Goal: Task Accomplishment & Management: Manage account settings

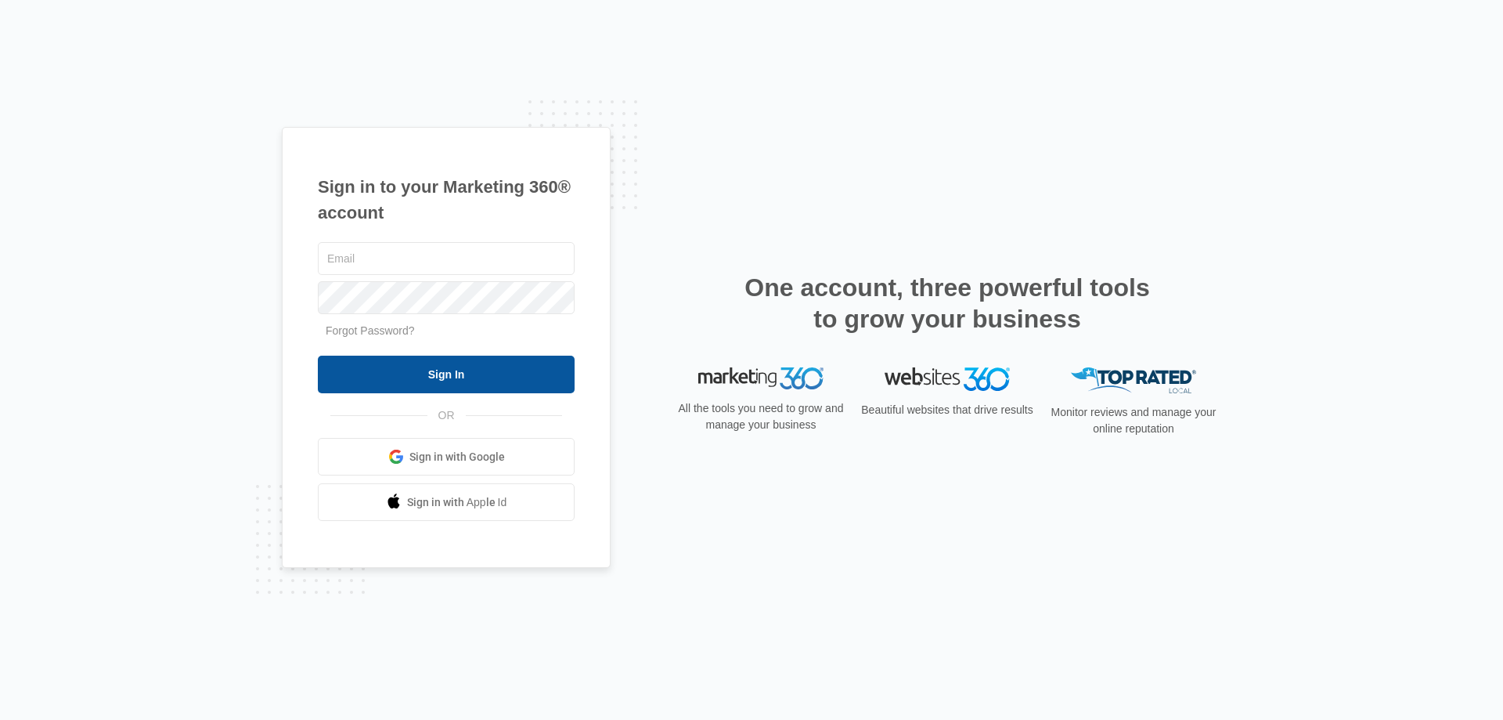
type input "[EMAIL_ADDRESS][DOMAIN_NAME]"
click at [427, 377] on input "Sign In" at bounding box center [446, 374] width 257 height 38
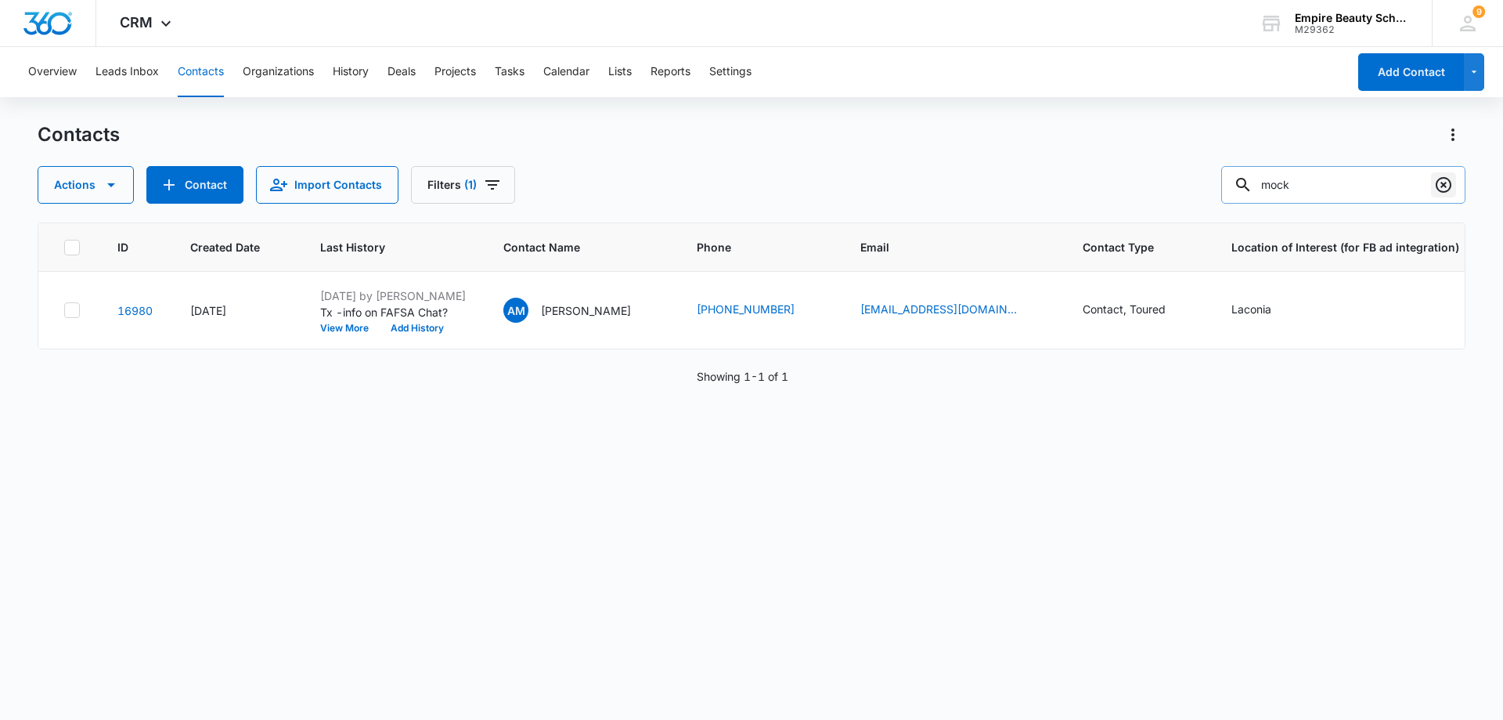
click at [1450, 183] on icon "Clear" at bounding box center [1444, 185] width 16 height 16
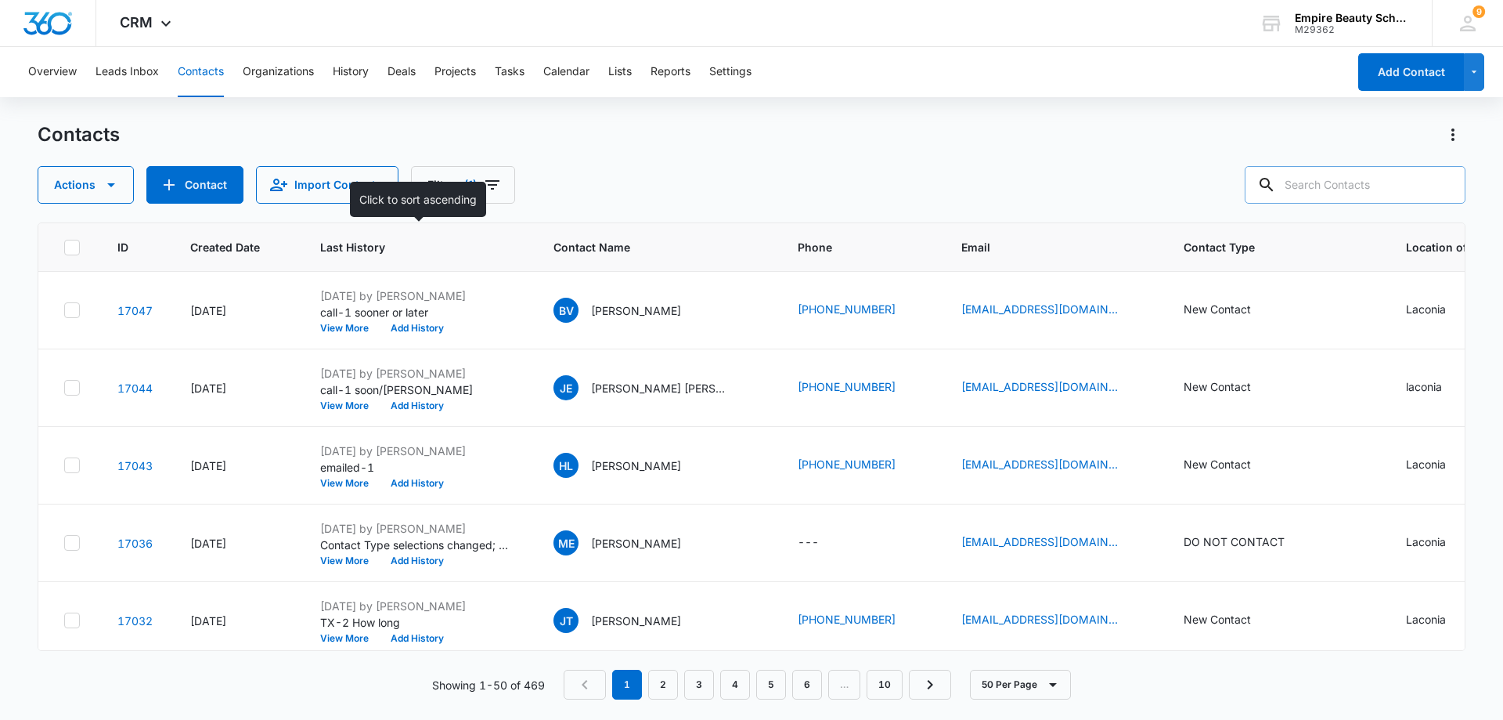
click at [334, 245] on span "Last History" at bounding box center [406, 247] width 173 height 16
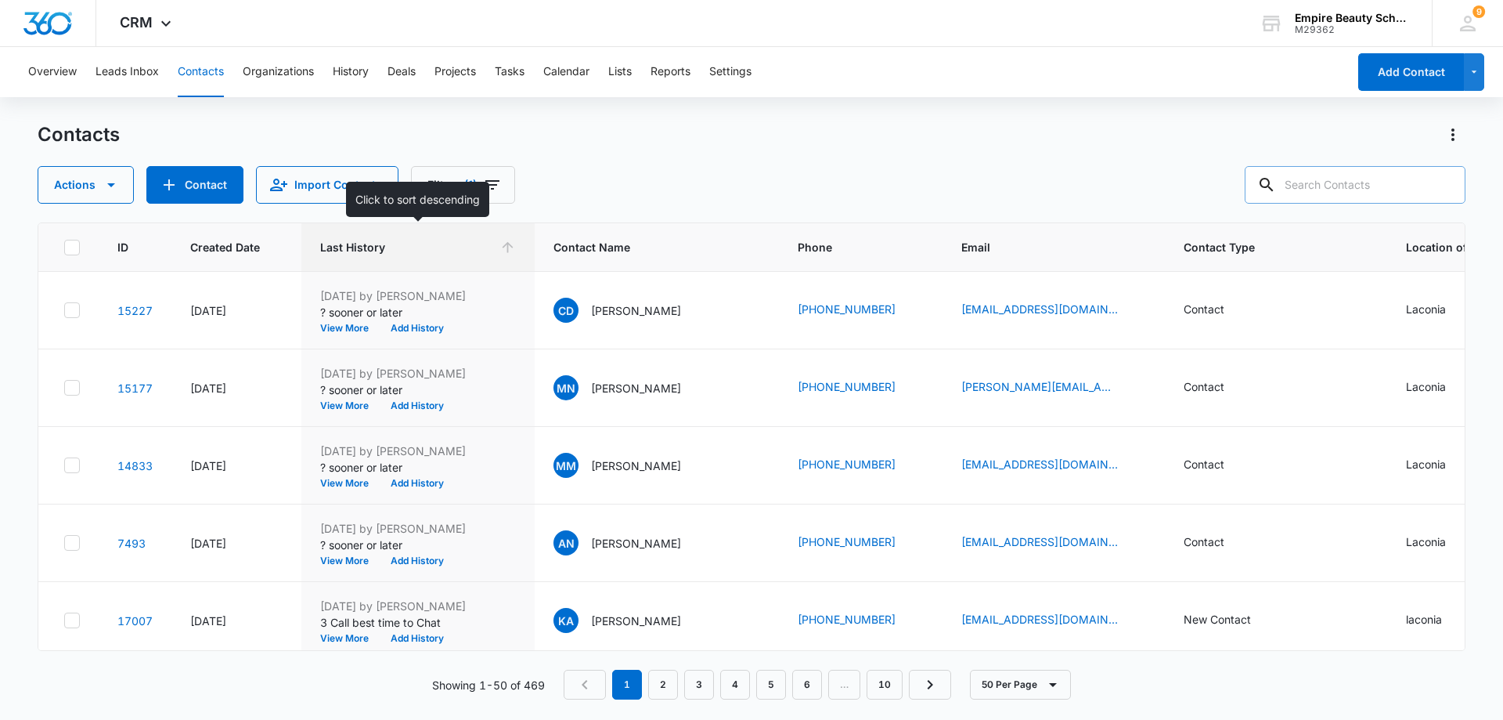
click at [334, 245] on span "Last History" at bounding box center [406, 247] width 173 height 16
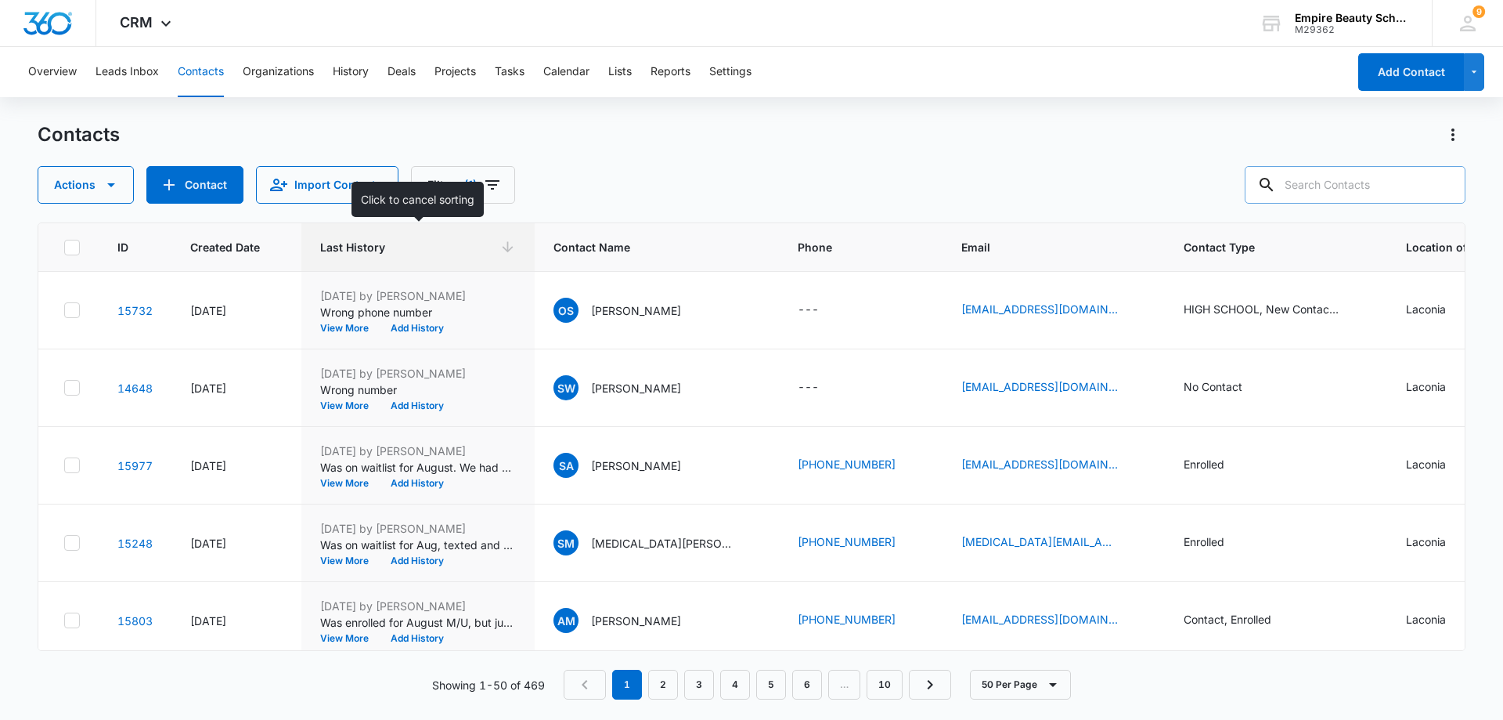
click at [514, 249] on icon at bounding box center [508, 247] width 16 height 16
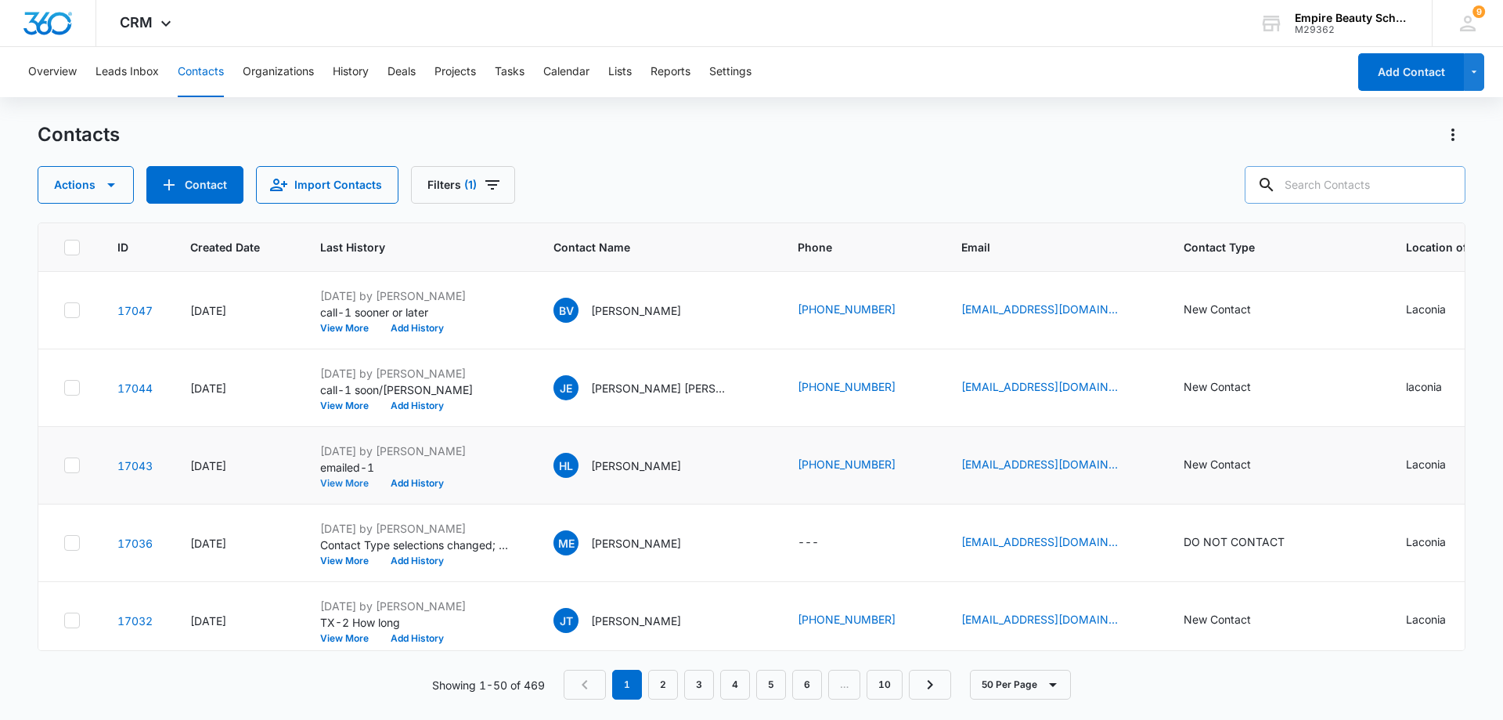
click at [346, 482] on button "View More" at bounding box center [350, 482] width 60 height 9
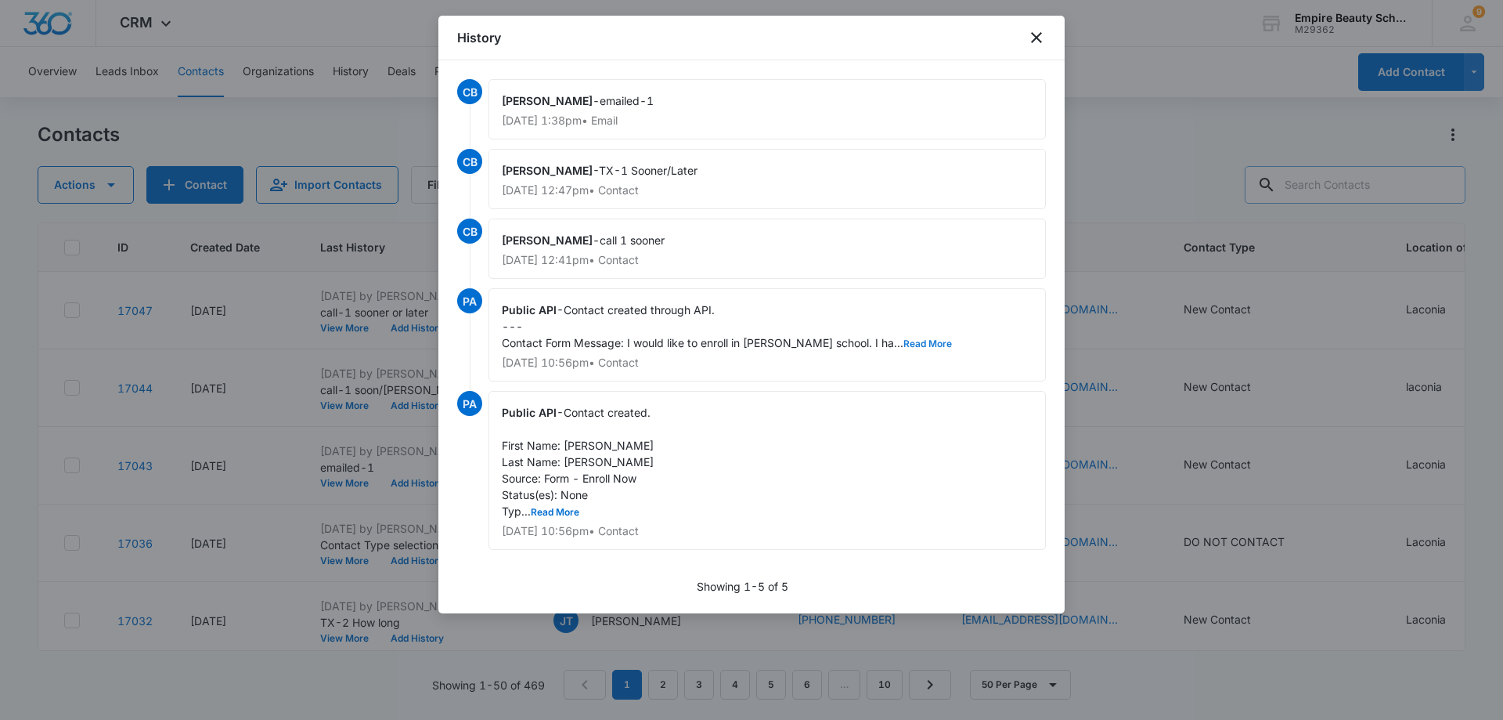
click at [904, 342] on button "Read More" at bounding box center [928, 343] width 49 height 9
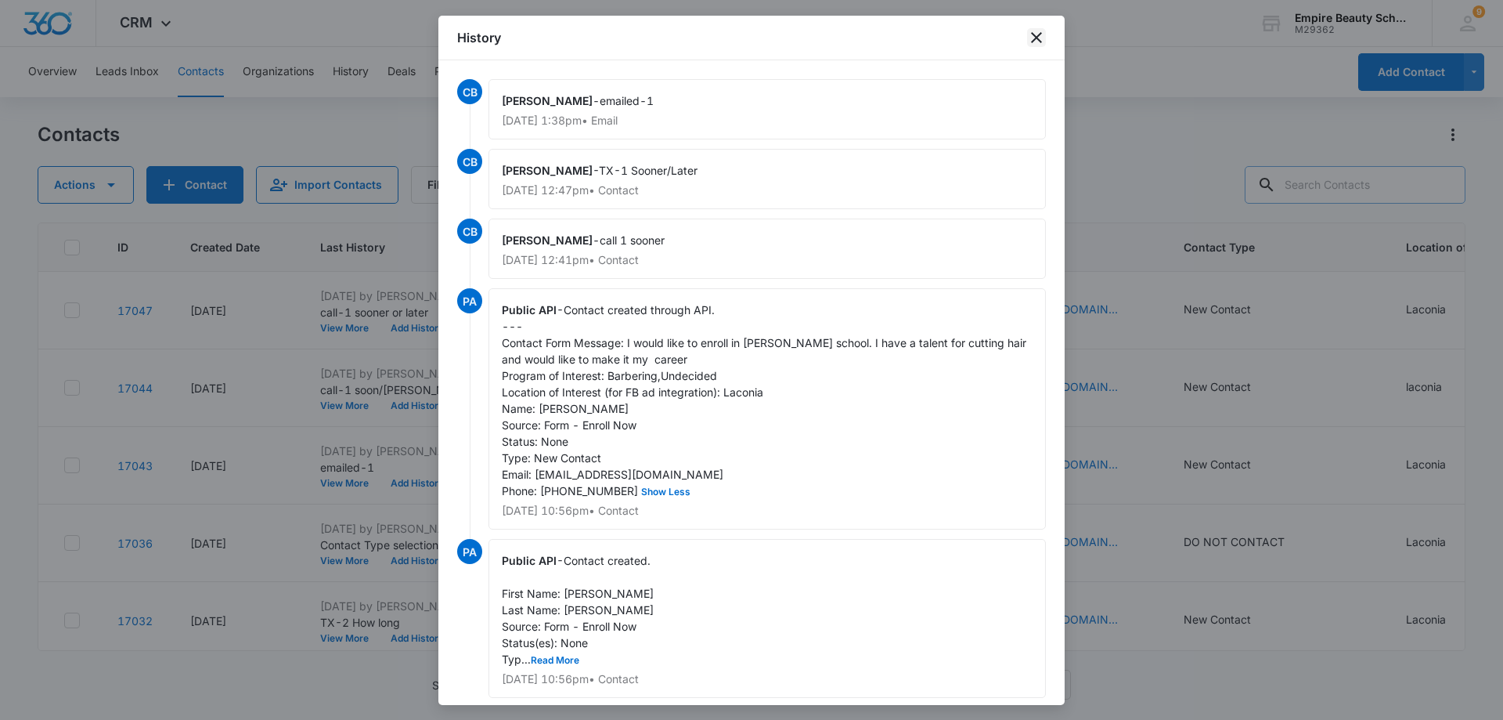
click at [1038, 31] on icon "close" at bounding box center [1036, 37] width 19 height 19
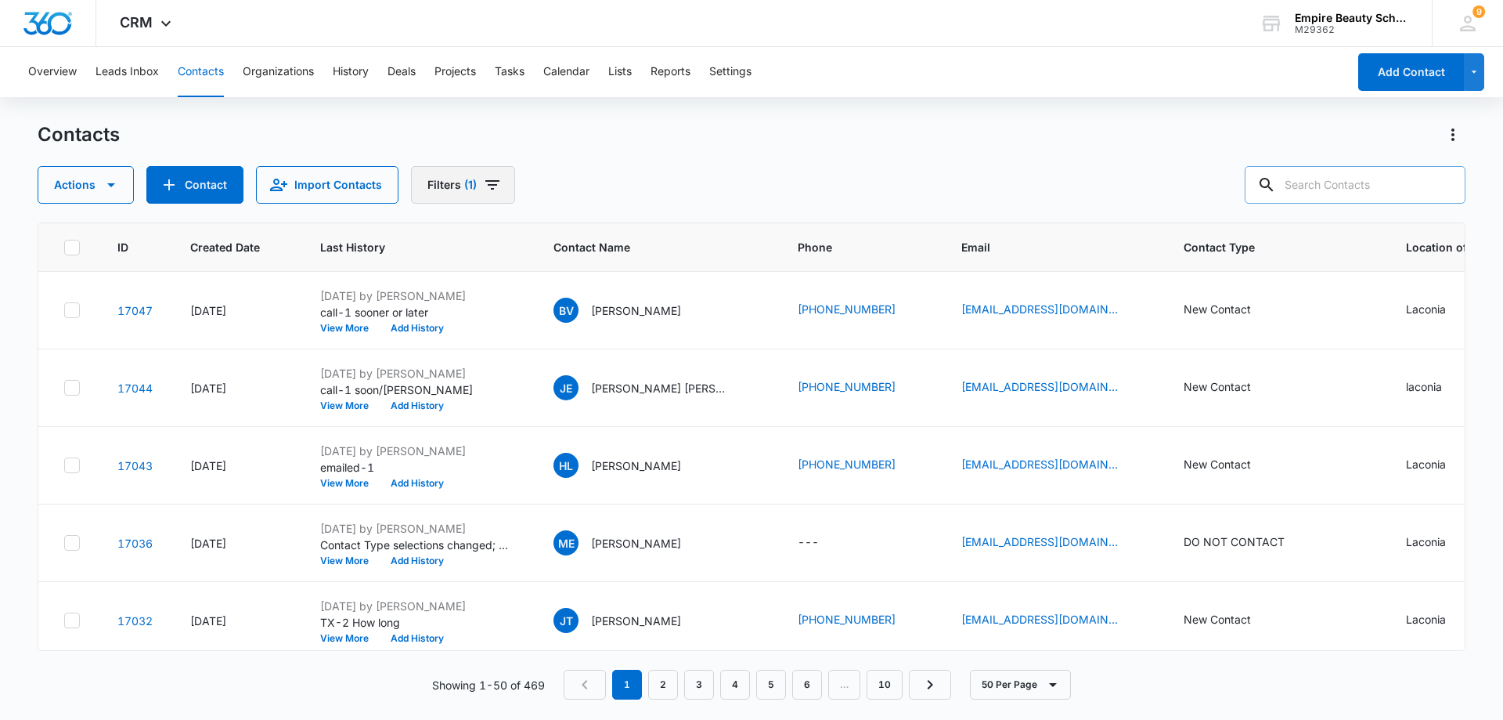
click at [485, 184] on icon "Filters" at bounding box center [492, 184] width 14 height 9
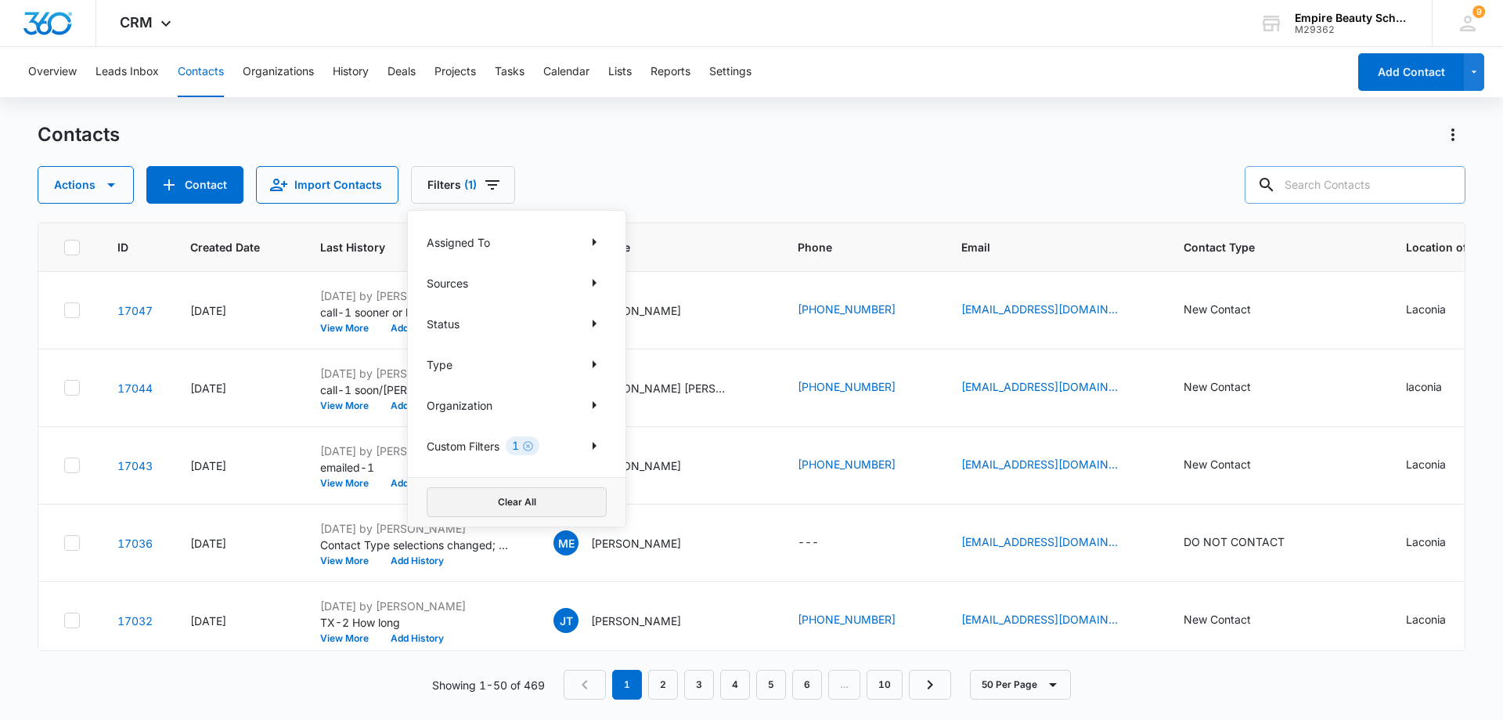
drag, startPoint x: 550, startPoint y: 496, endPoint x: 565, endPoint y: 482, distance: 21.6
click at [553, 493] on button "Clear All" at bounding box center [517, 502] width 180 height 30
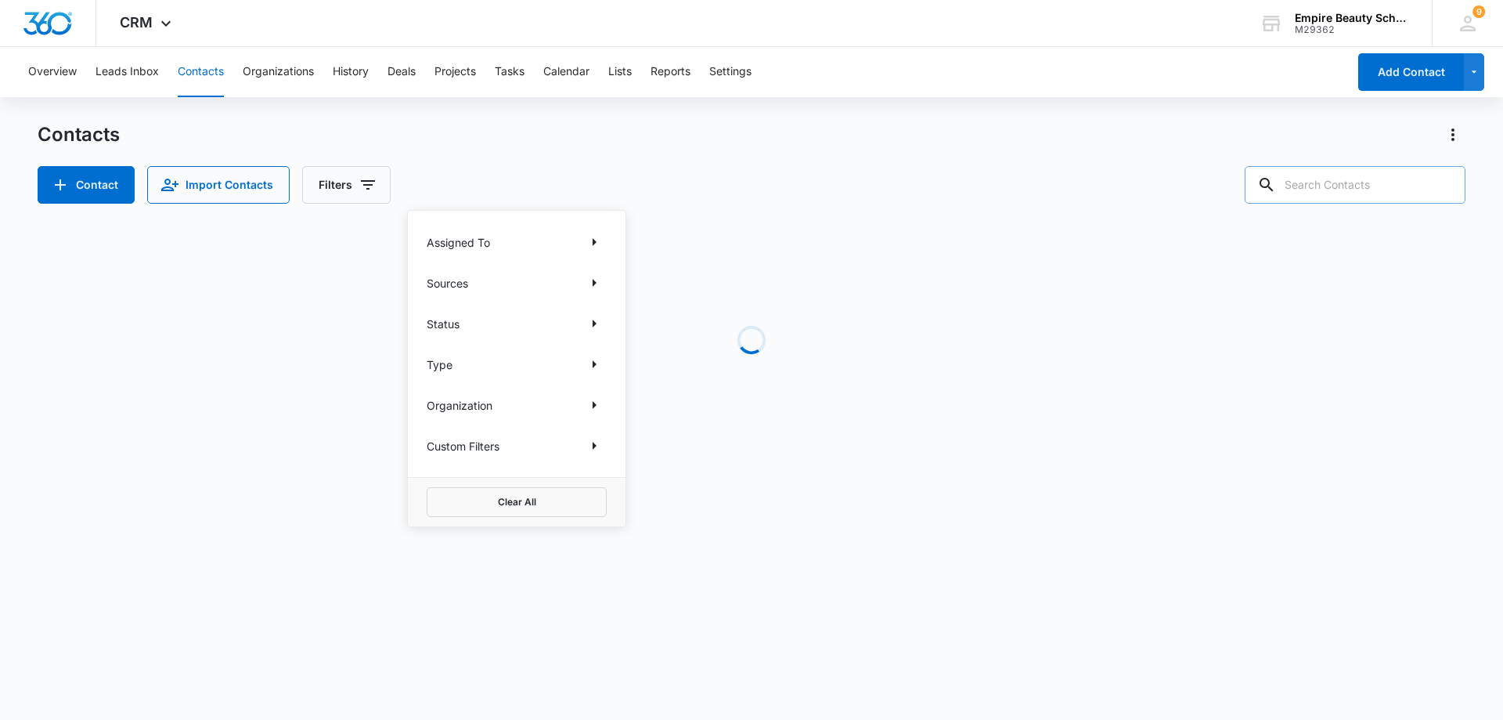
click at [1349, 183] on input "text" at bounding box center [1355, 185] width 221 height 38
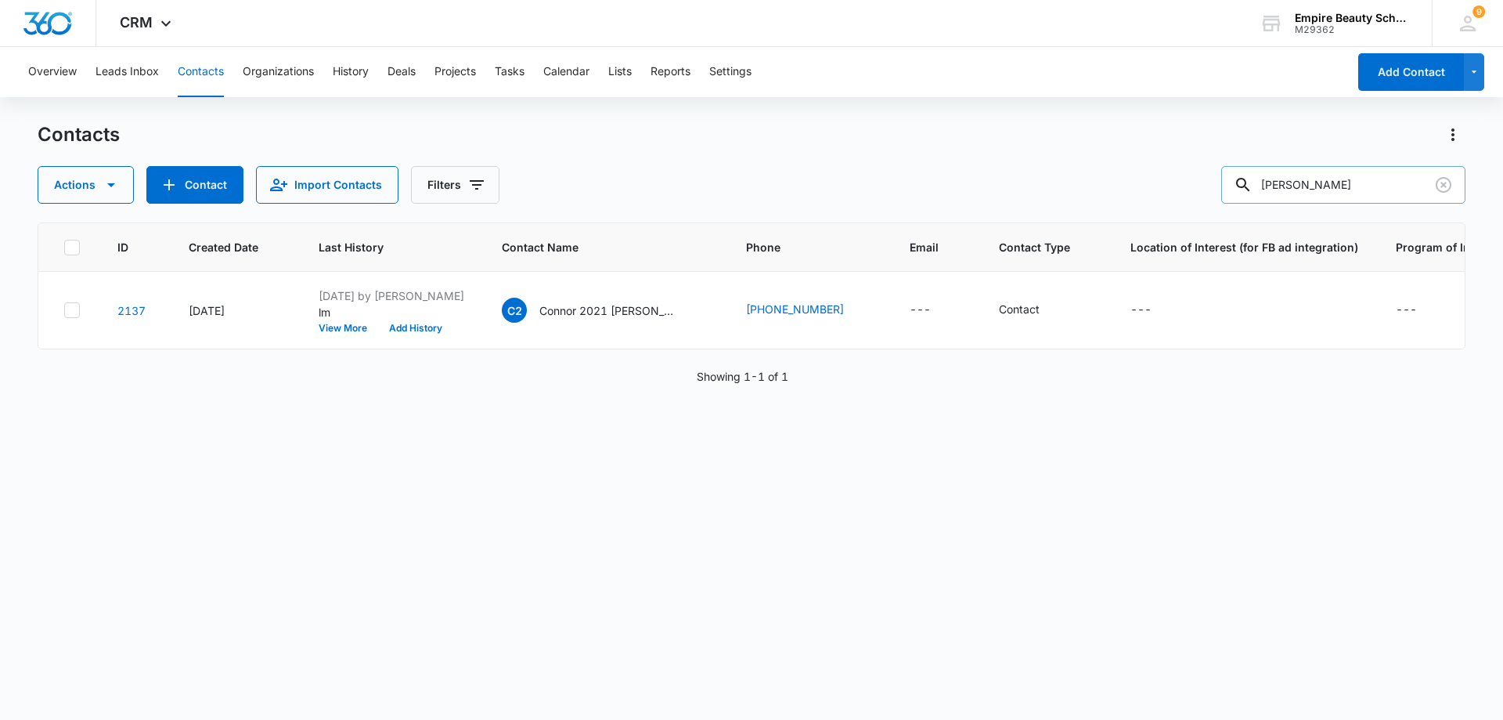
type input "connor jacques"
click at [355, 328] on button "View More" at bounding box center [349, 327] width 60 height 9
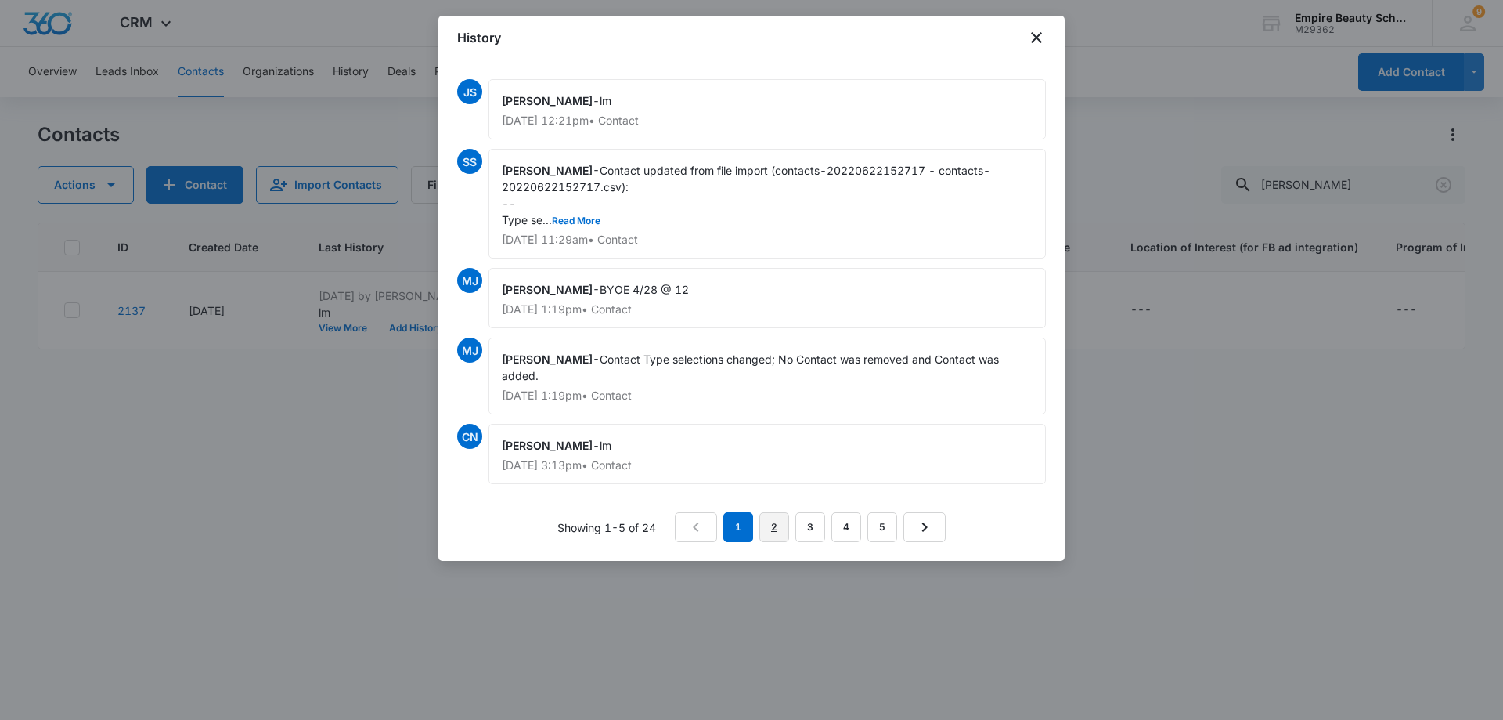
click at [771, 529] on link "2" at bounding box center [775, 527] width 30 height 30
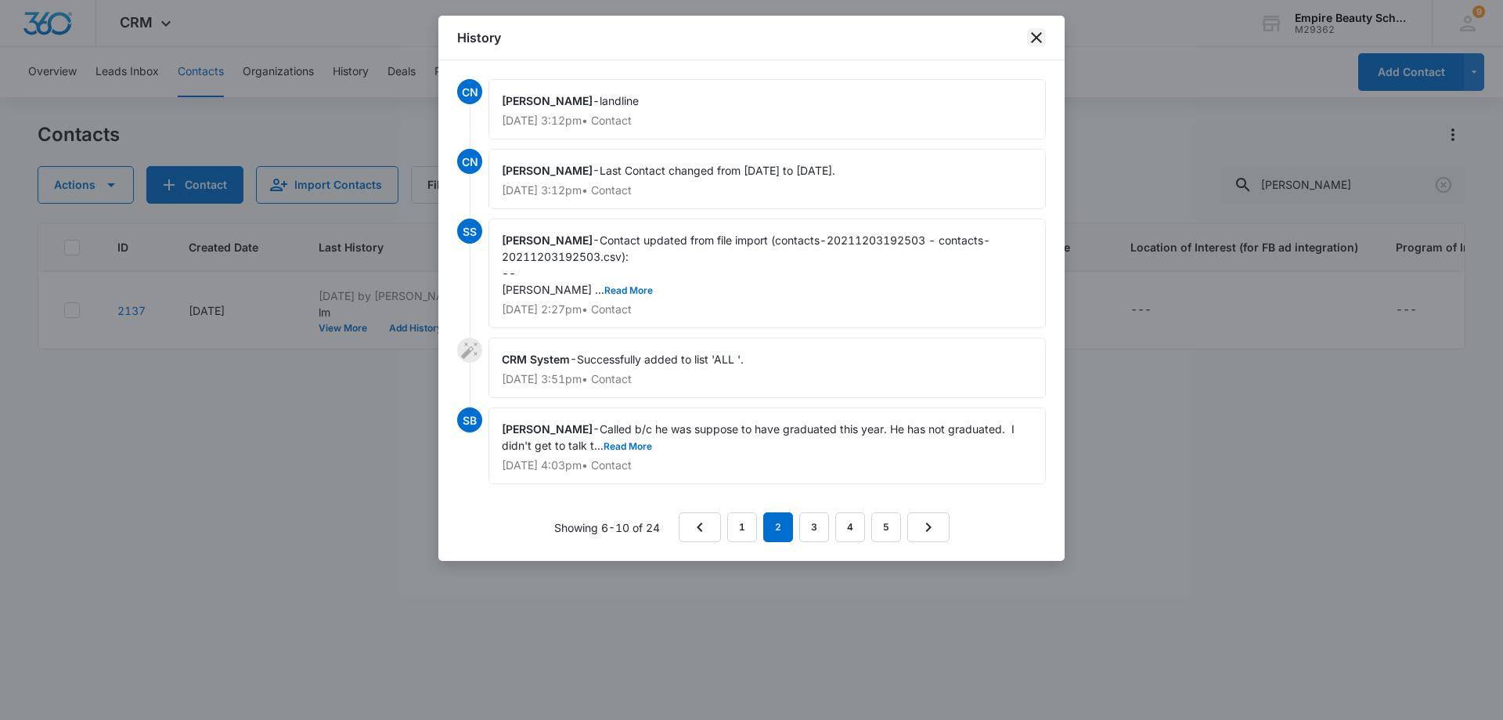
click at [1030, 38] on icon "close" at bounding box center [1036, 37] width 19 height 19
